Goal: Complete application form

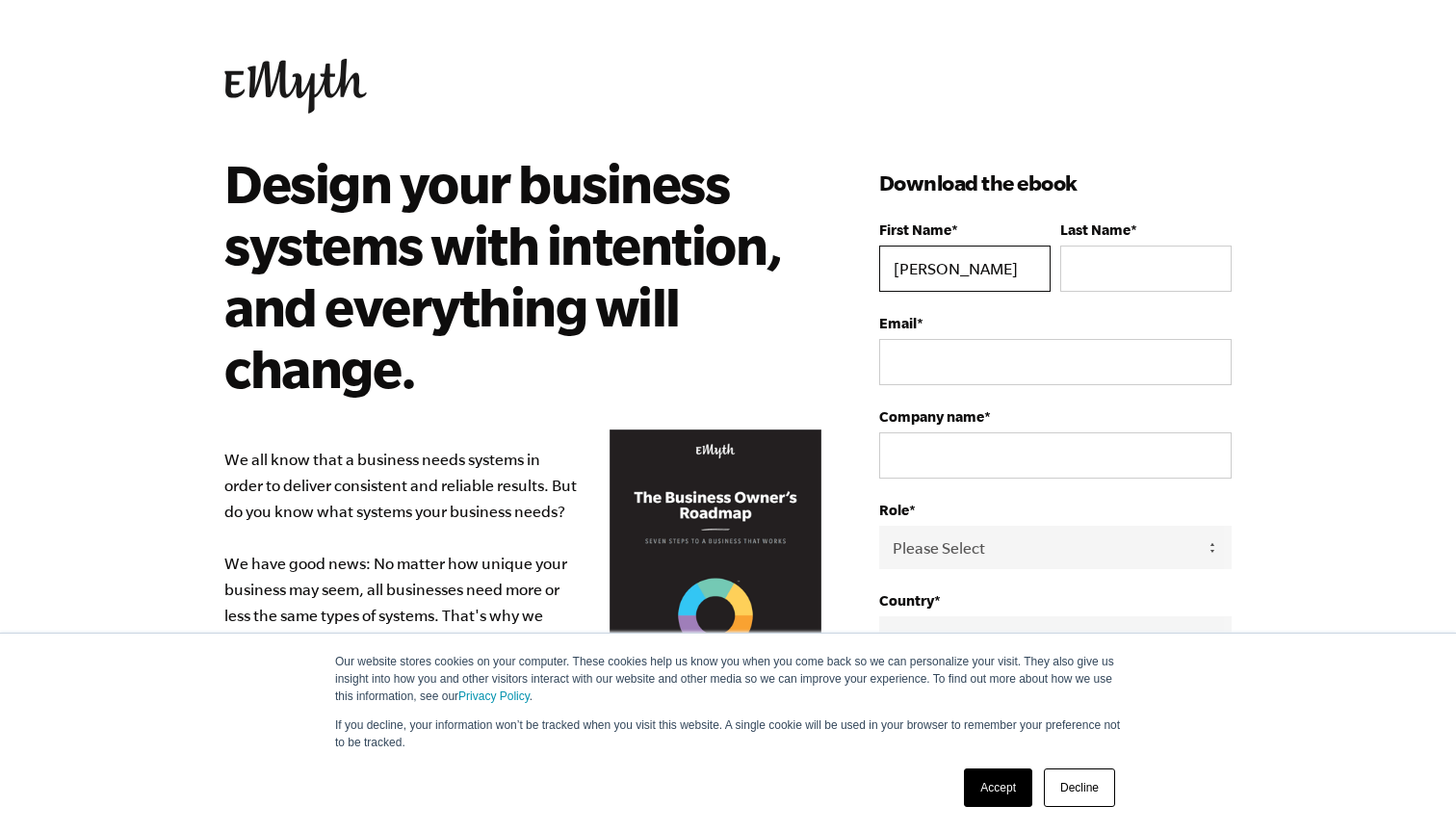
type input "[PERSON_NAME]"
type input "BEVEL"
type input "[PERSON_NAME][EMAIL_ADDRESS][DOMAIN_NAME]"
type input "AXIOM"
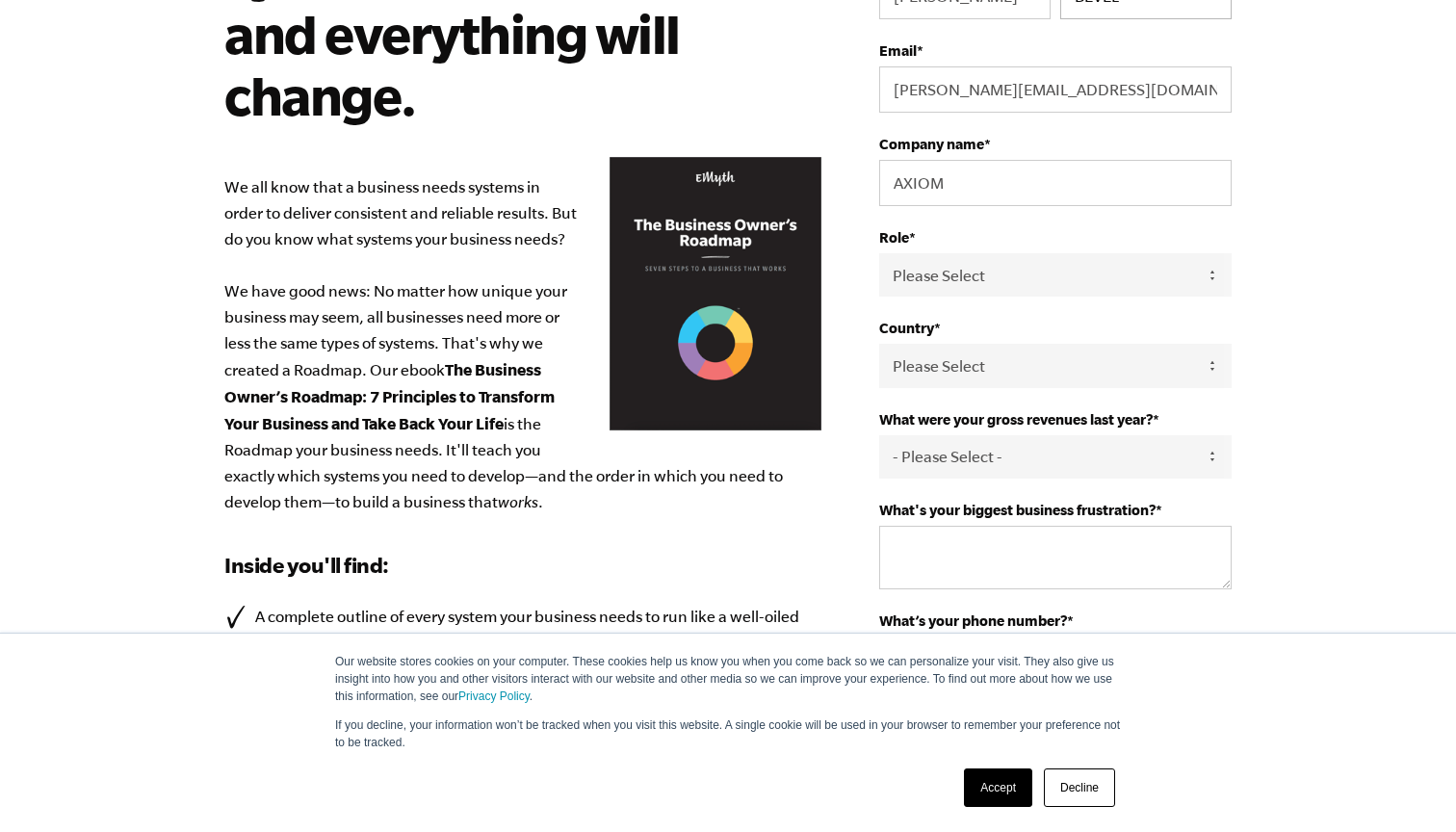
scroll to position [305, 0]
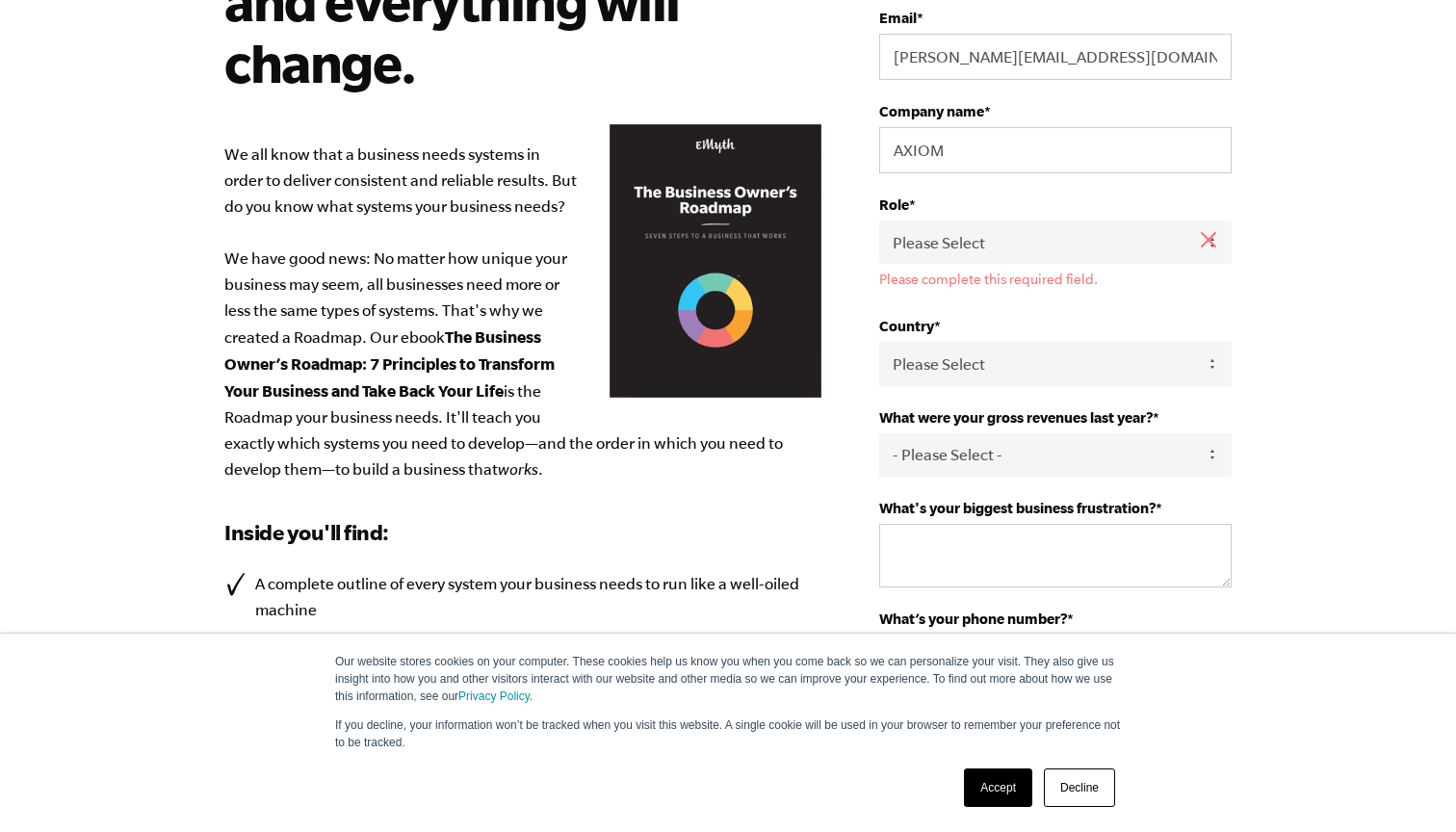
click at [987, 220] on div "Role * Please Select Owner Partner / Co-Owner Executive Employee / Other Please…" at bounding box center [1056, 241] width 353 height 90
select select "Owner"
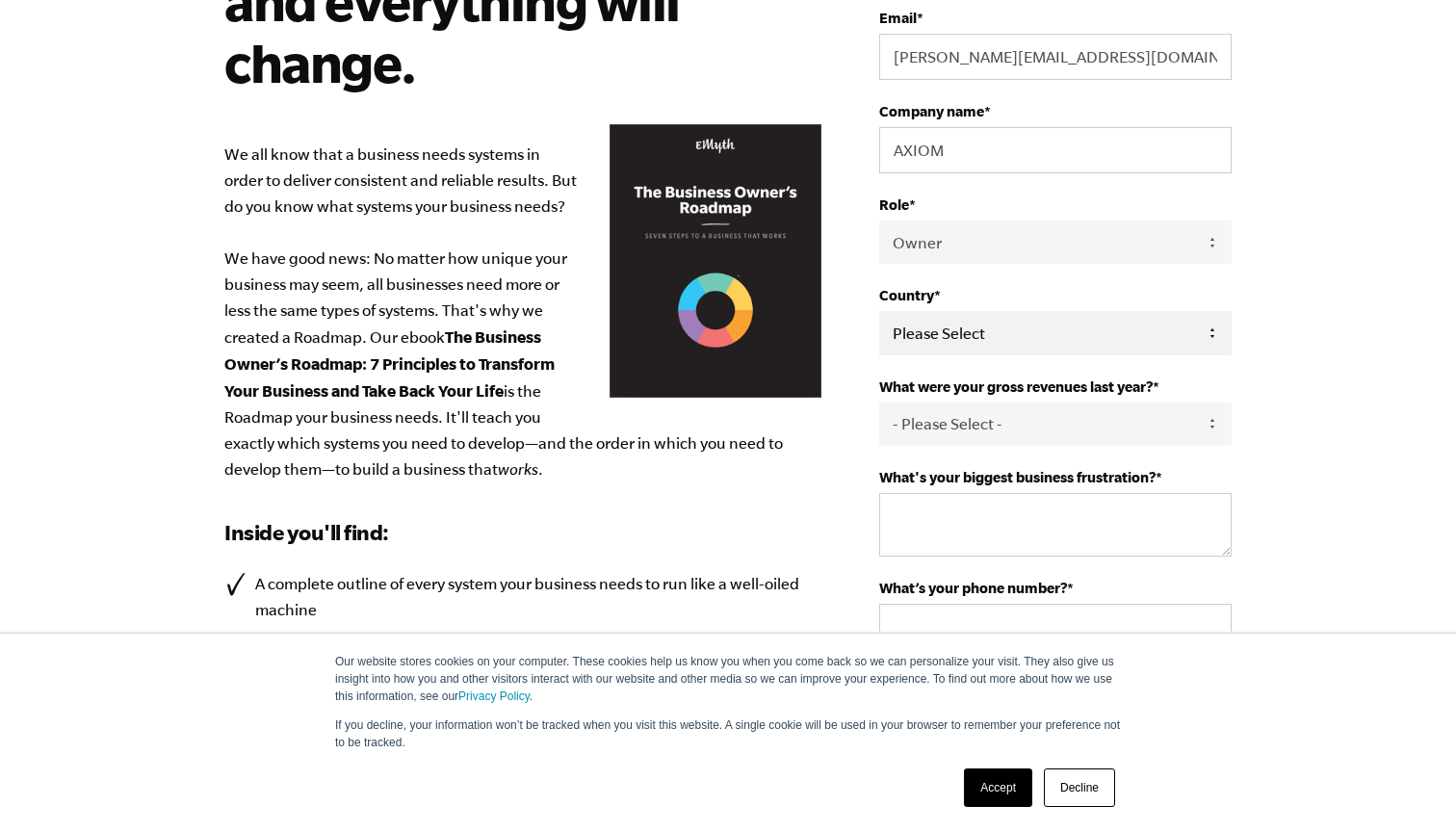
select select "[GEOGRAPHIC_DATA]"
select select "151-275K"
click at [972, 511] on textarea "What's your biggest business frustration? *" at bounding box center [1056, 524] width 353 height 63
type textarea "PROSPECTING"
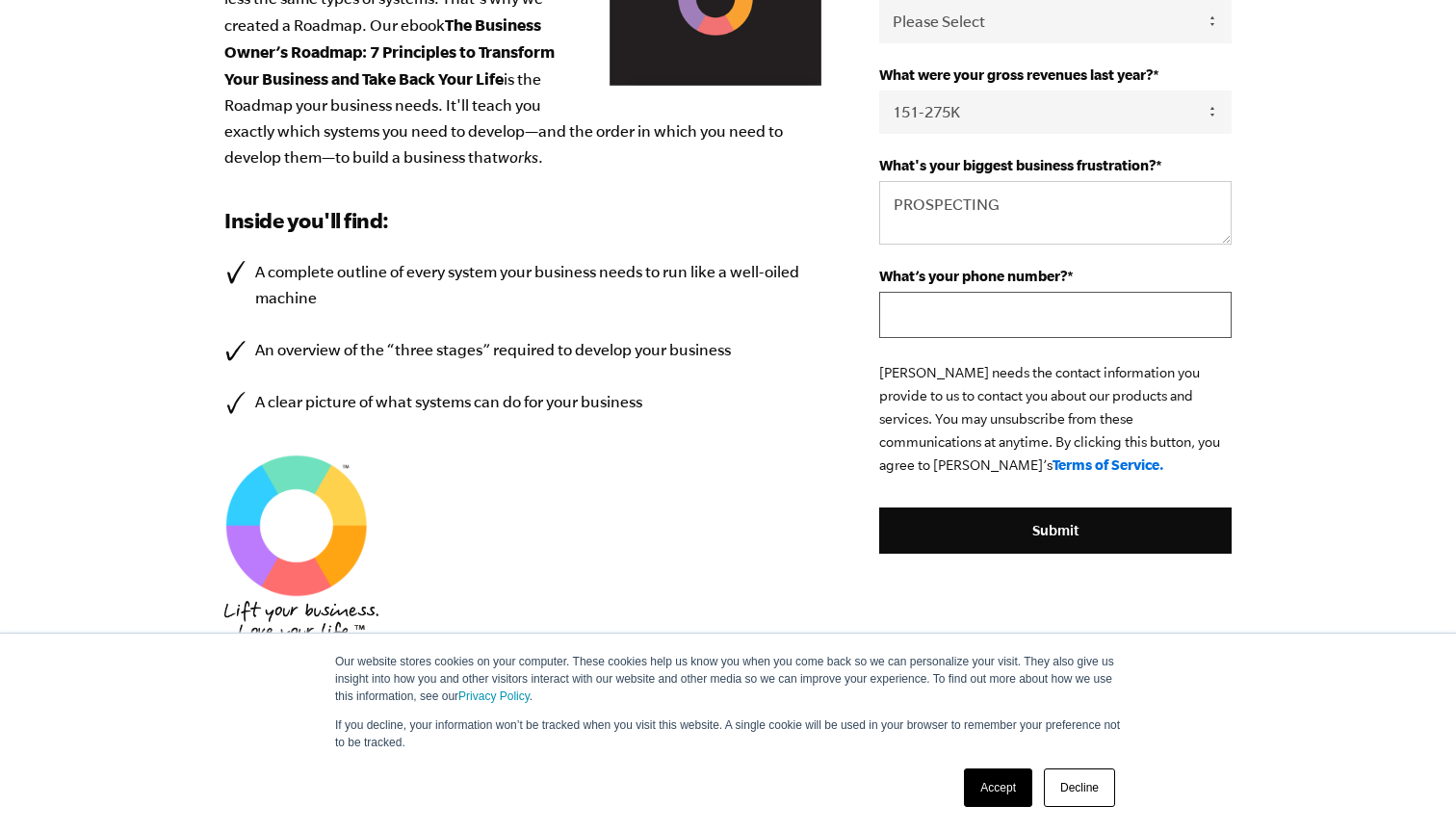
scroll to position [621, 0]
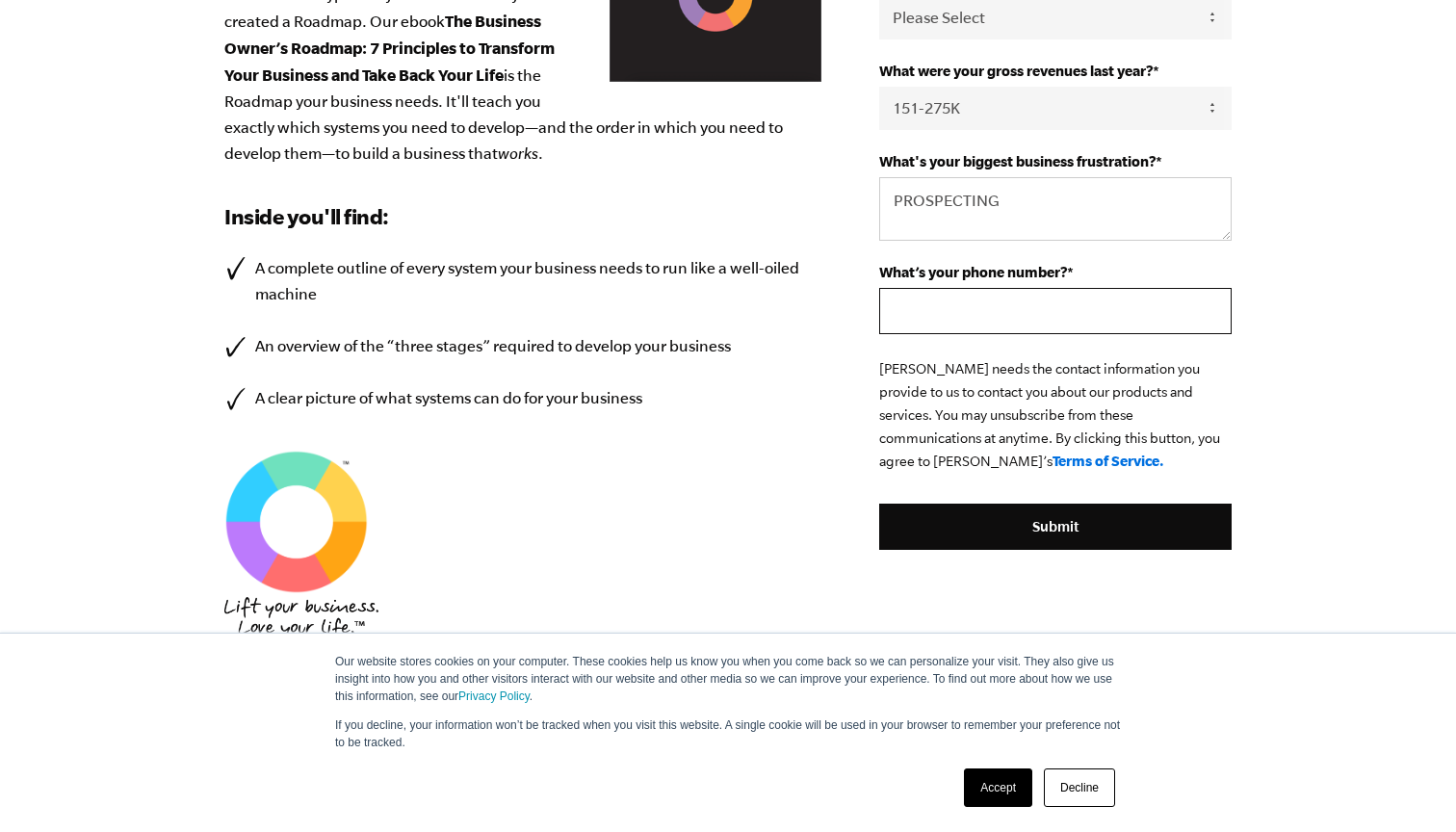
click at [1043, 309] on input "What’s your phone number? *" at bounding box center [1056, 311] width 353 height 47
click at [979, 314] on input "77577577775" at bounding box center [1056, 311] width 353 height 47
type input "7757757775"
drag, startPoint x: 1004, startPoint y: 308, endPoint x: 1282, endPoint y: 358, distance: 282.5
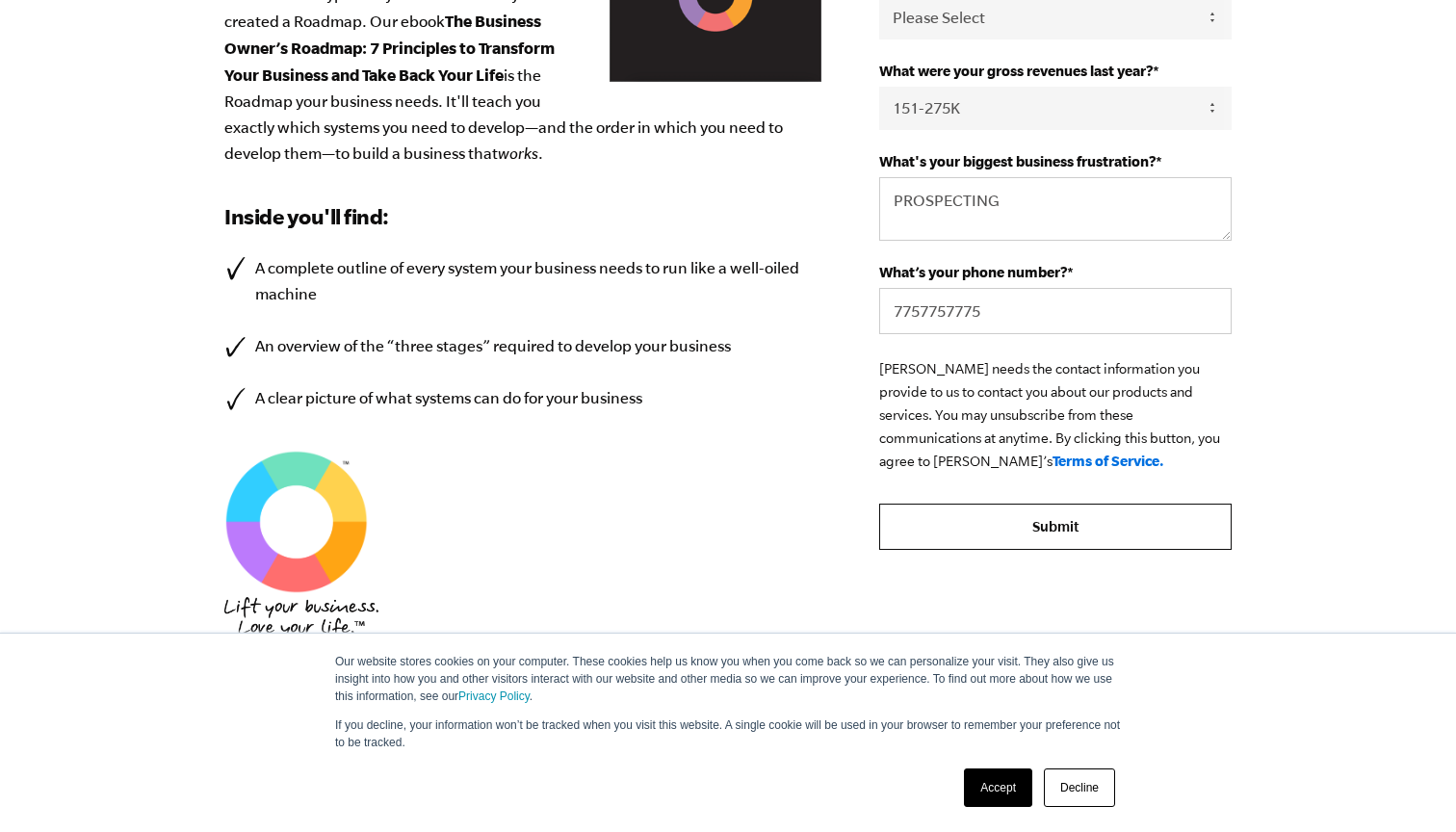
click at [1063, 528] on input "Submit" at bounding box center [1056, 527] width 353 height 47
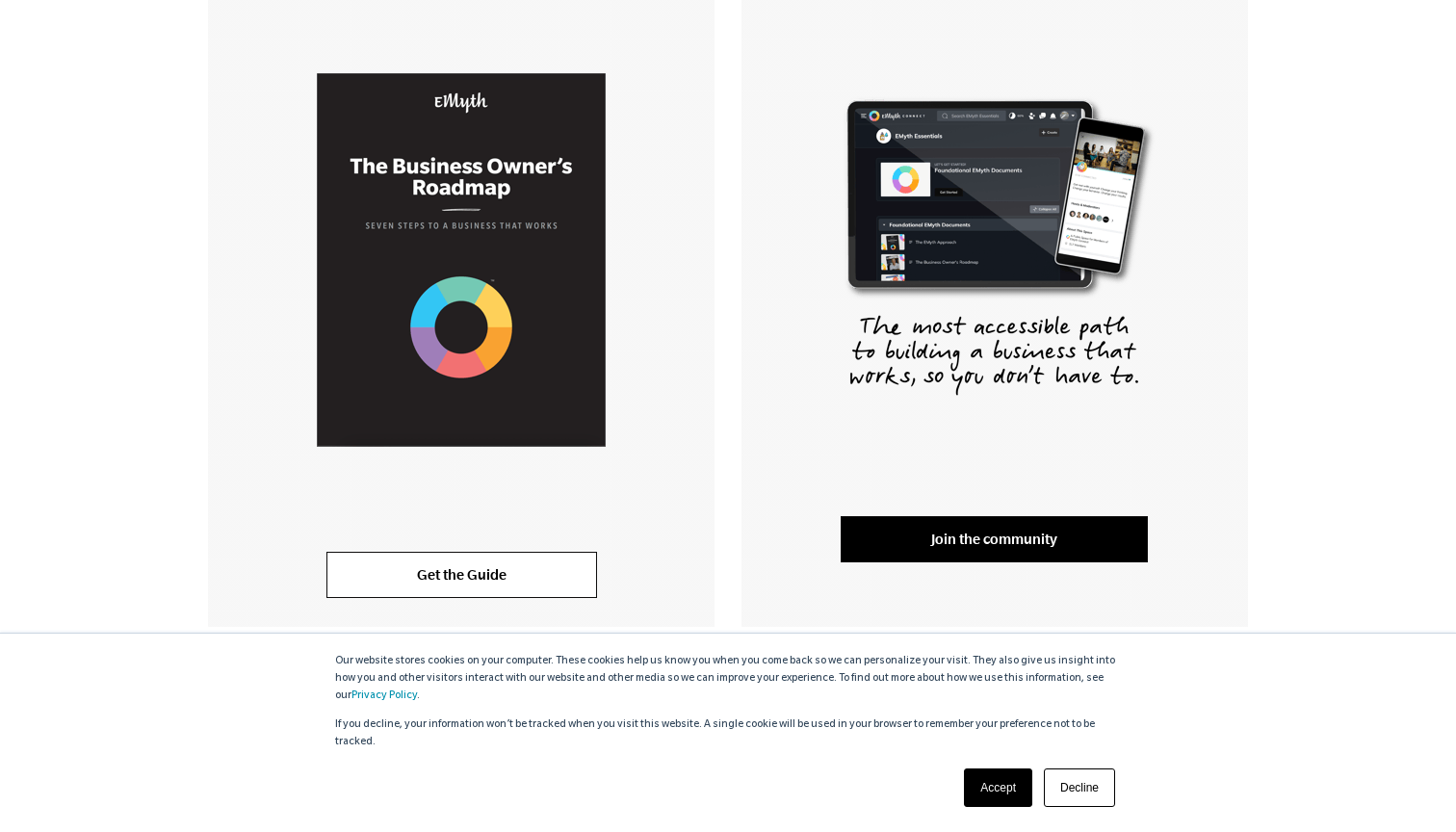
scroll to position [402, 0]
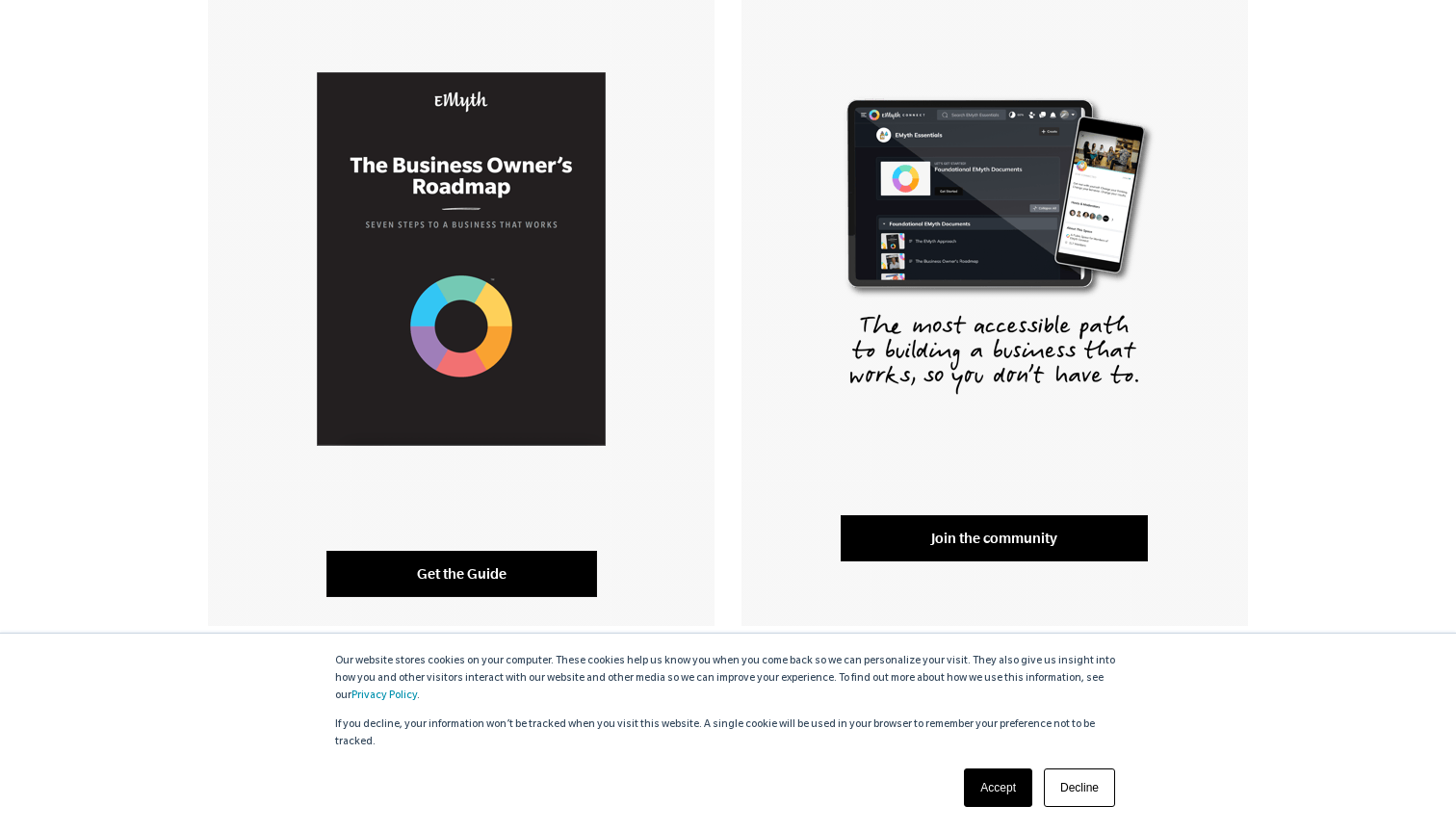
click at [489, 581] on link "Get the Guide" at bounding box center [462, 574] width 270 height 47
